Goal: Find contact information: Find contact information

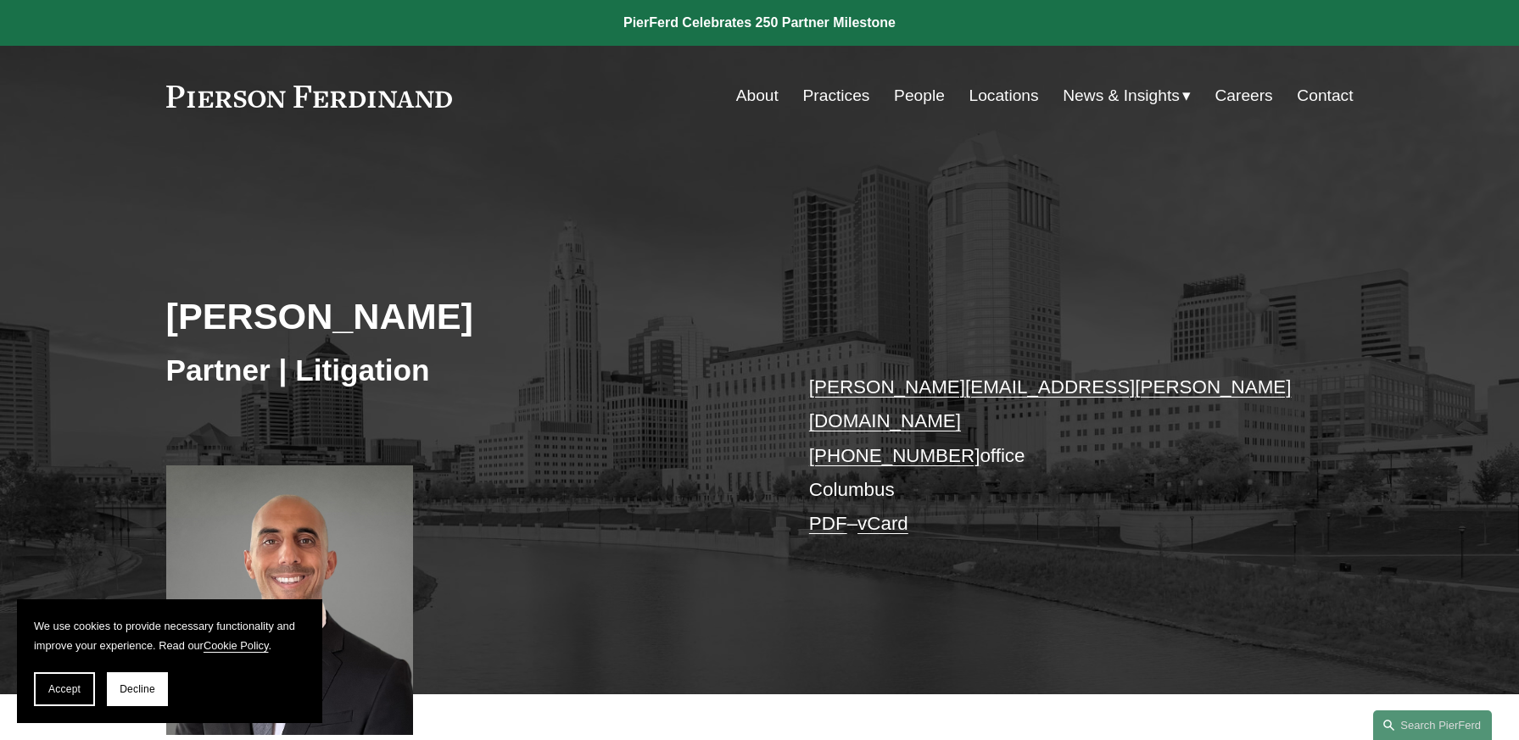
click at [867, 453] on p "[PERSON_NAME][EMAIL_ADDRESS][PERSON_NAME][DOMAIN_NAME] [PHONE_NUMBER] office Co…" at bounding box center [1056, 456] width 494 height 171
click at [1007, 93] on link "Locations" at bounding box center [1003, 96] width 70 height 32
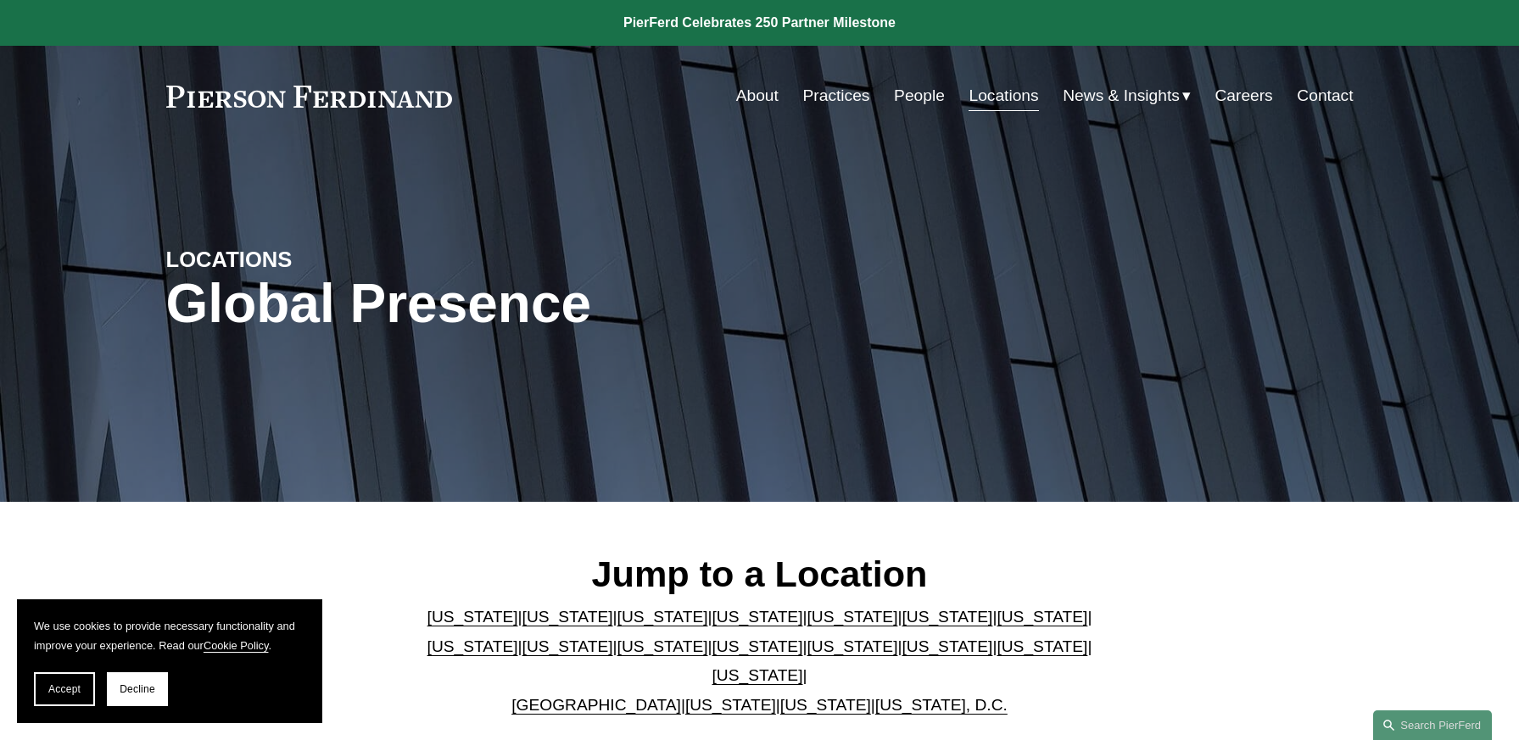
click at [901, 655] on link "[US_STATE]" at bounding box center [946, 647] width 91 height 18
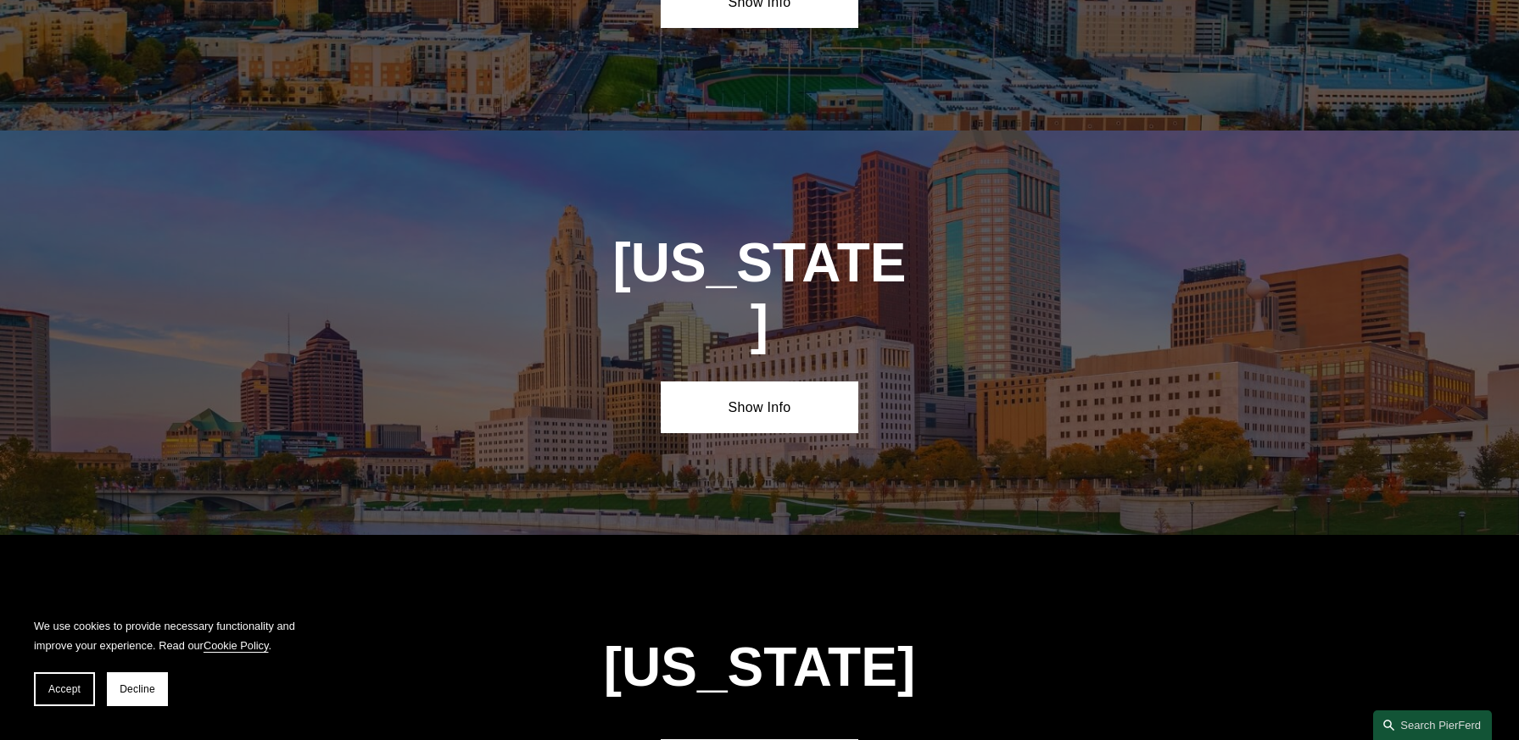
scroll to position [5044, 0]
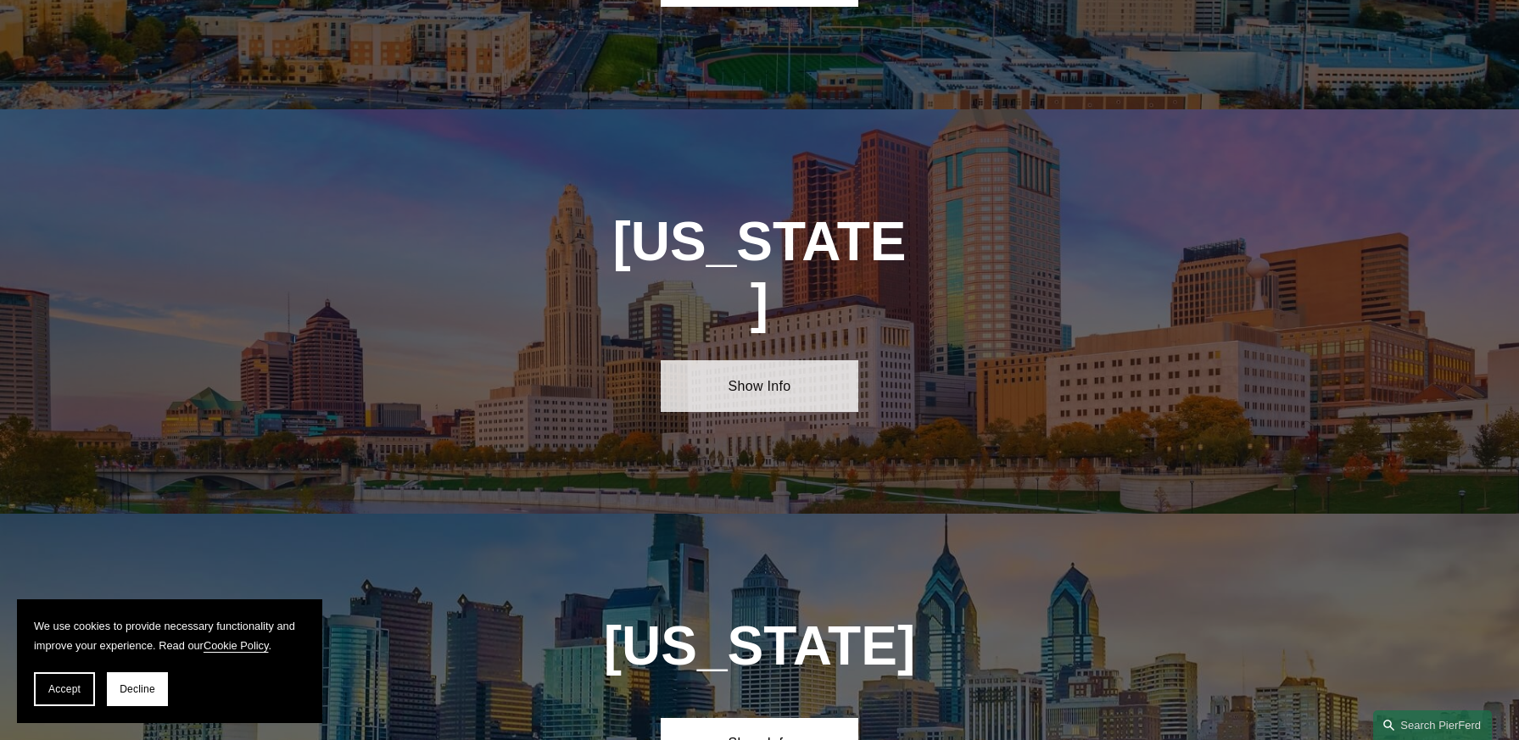
click at [778, 360] on link "Show Info" at bounding box center [760, 385] width 198 height 51
